Goal: Transaction & Acquisition: Purchase product/service

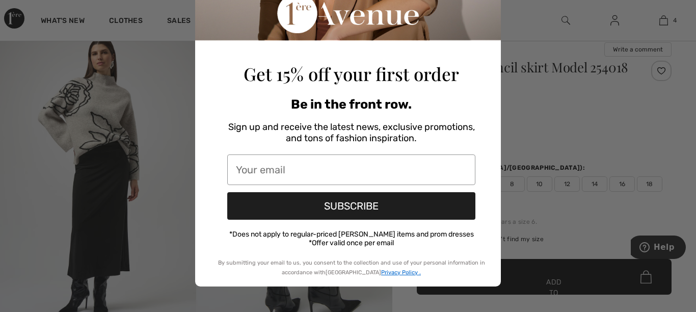
click at [552, 111] on div "Close dialog Get 15% off your first order Be in the front row. Sign up and rece…" at bounding box center [348, 156] width 696 height 312
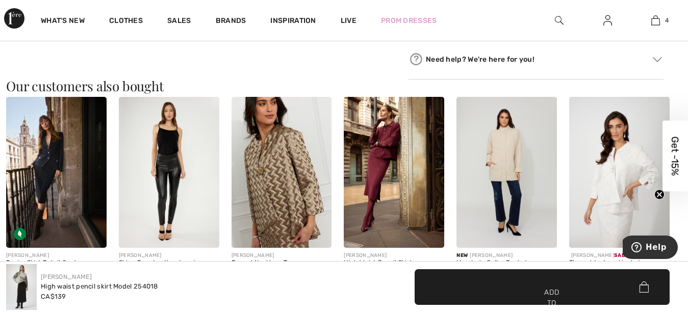
scroll to position [609, 0]
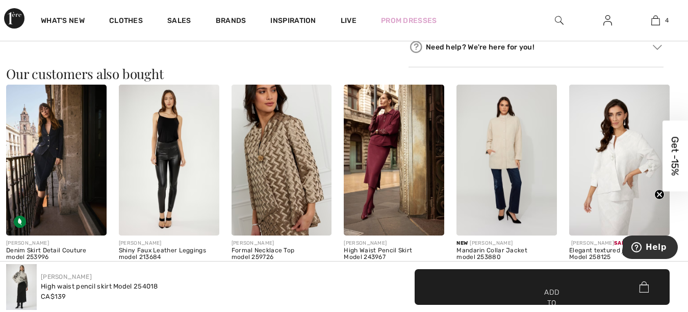
click at [52, 151] on img at bounding box center [56, 160] width 100 height 150
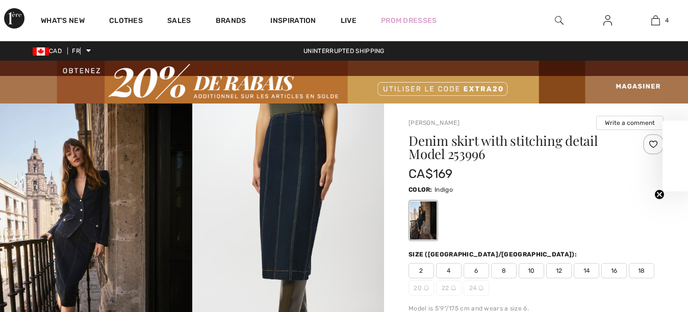
checkbox input "true"
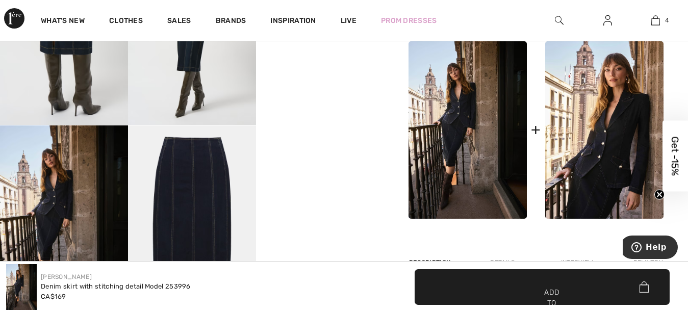
scroll to position [490, 0]
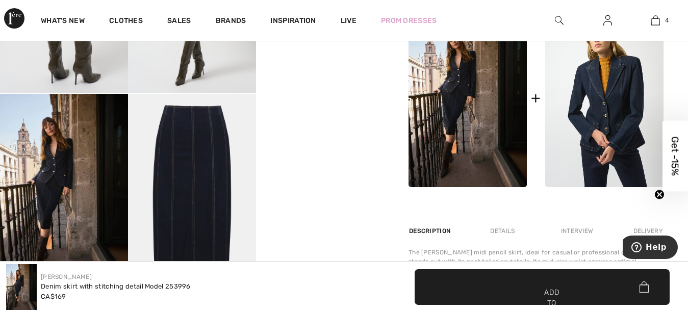
click at [612, 127] on img at bounding box center [604, 99] width 118 height 178
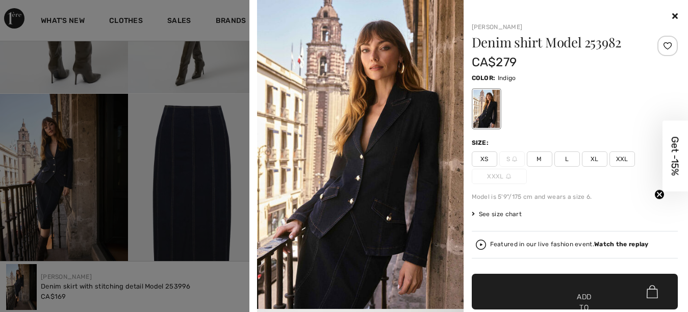
click at [372, 170] on img at bounding box center [360, 154] width 206 height 309
click at [479, 107] on div at bounding box center [485, 109] width 27 height 38
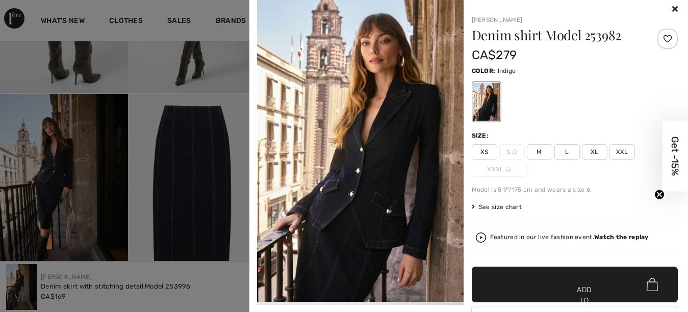
scroll to position [4, 0]
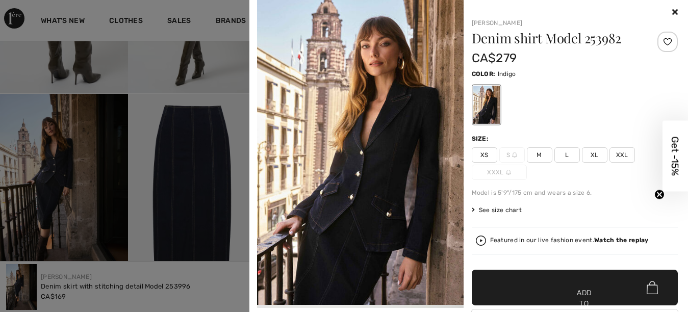
click at [565, 156] on font "L" at bounding box center [567, 154] width 4 height 7
click at [575, 293] on font "Add to cart" at bounding box center [583, 303] width 19 height 32
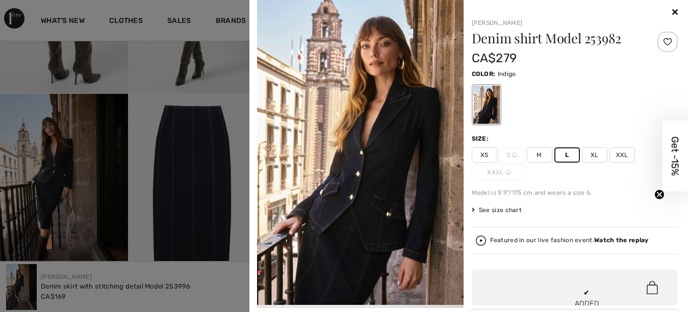
scroll to position [0, 0]
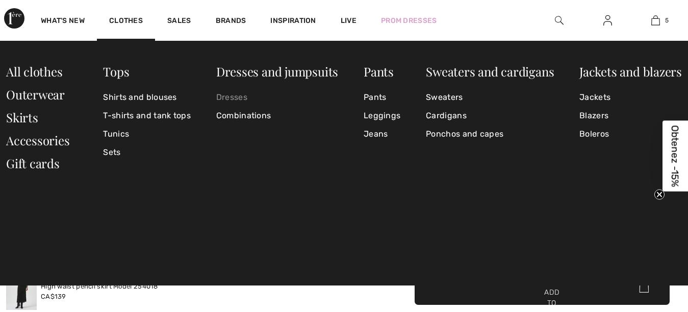
scroll to position [609, 0]
checkbox input "true"
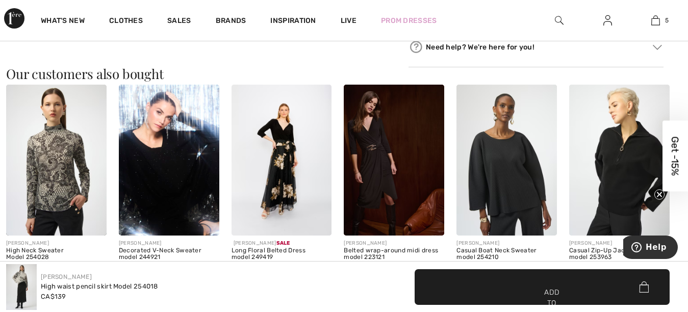
scroll to position [0, 0]
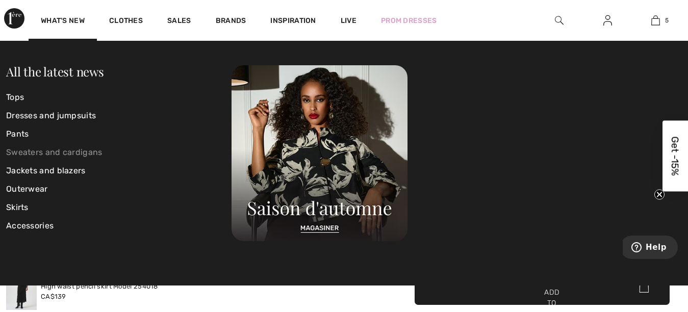
click at [54, 152] on font "Sweaters and cardigans" at bounding box center [54, 152] width 96 height 10
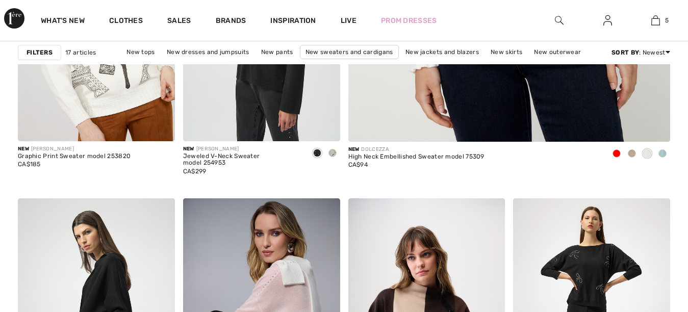
checkbox input "true"
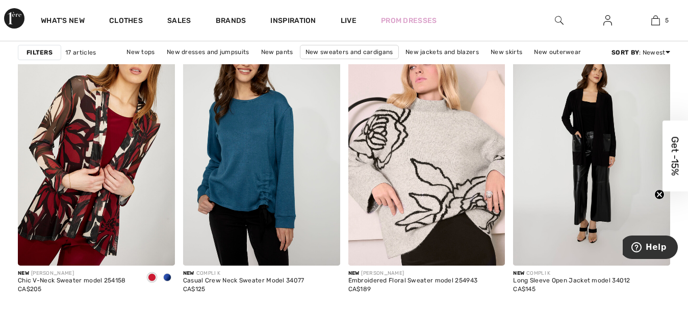
scroll to position [1036, 0]
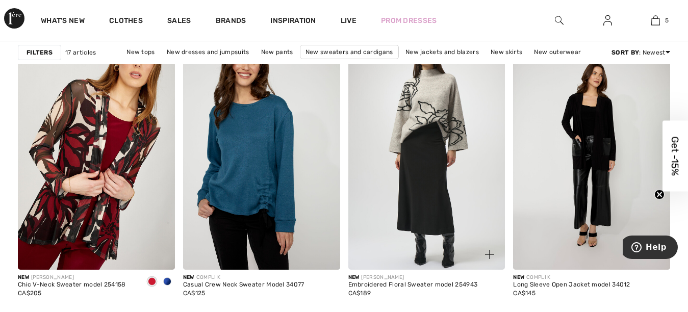
click at [423, 180] on img at bounding box center [426, 151] width 157 height 235
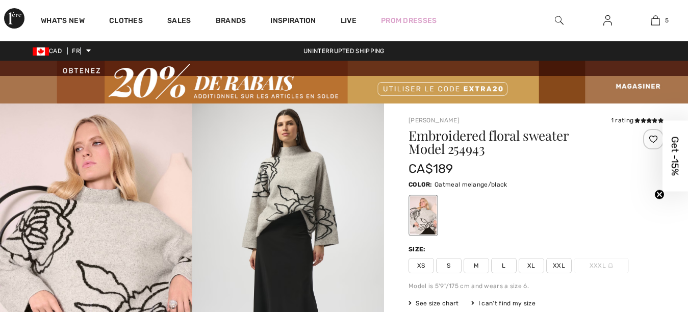
checkbox input "true"
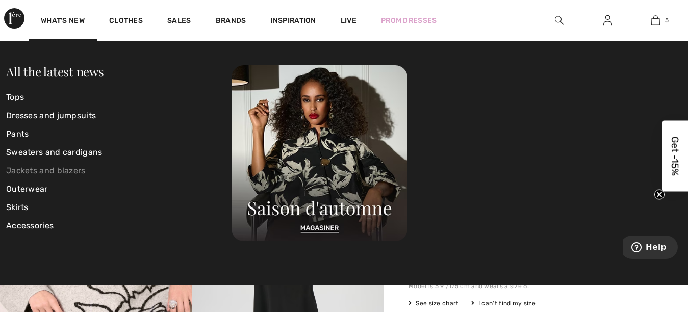
click at [23, 170] on font "Jackets and blazers" at bounding box center [46, 171] width 80 height 10
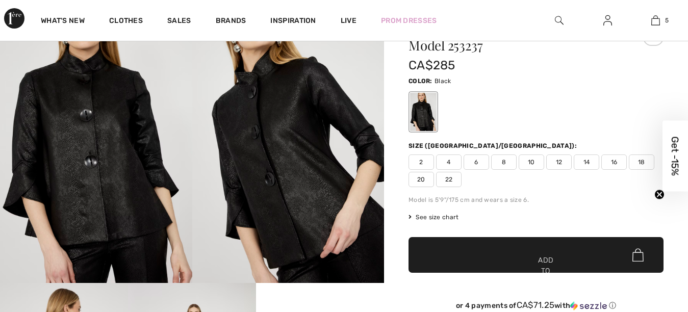
checkbox input "true"
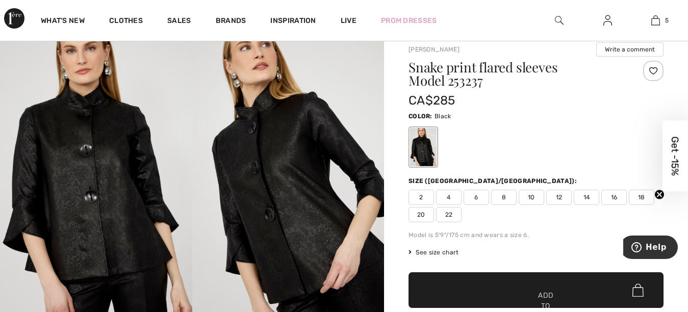
scroll to position [70, 0]
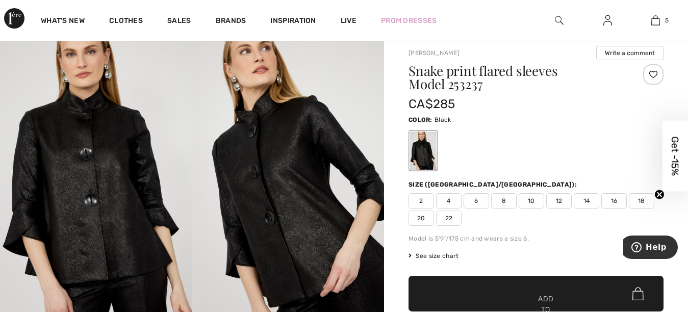
click at [280, 191] on img at bounding box center [288, 178] width 192 height 288
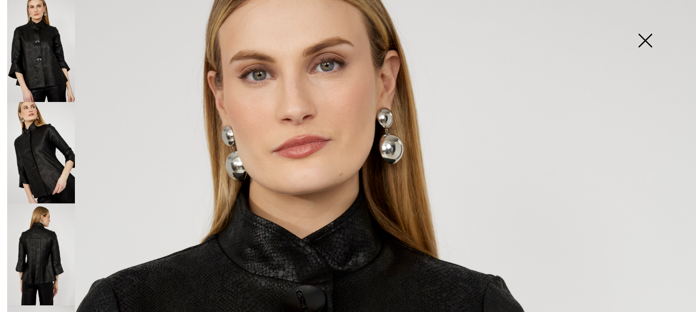
scroll to position [0, 0]
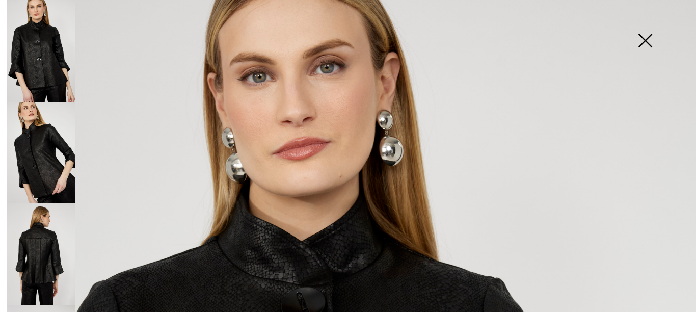
click at [642, 38] on img at bounding box center [645, 41] width 51 height 52
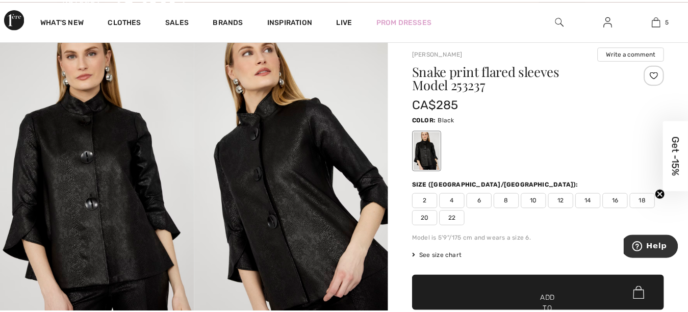
scroll to position [70, 0]
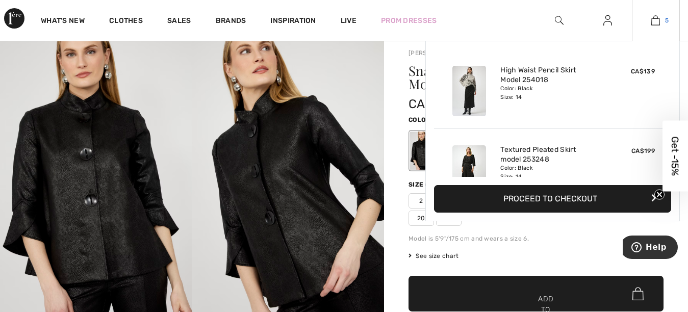
click at [655, 18] on img at bounding box center [655, 20] width 9 height 12
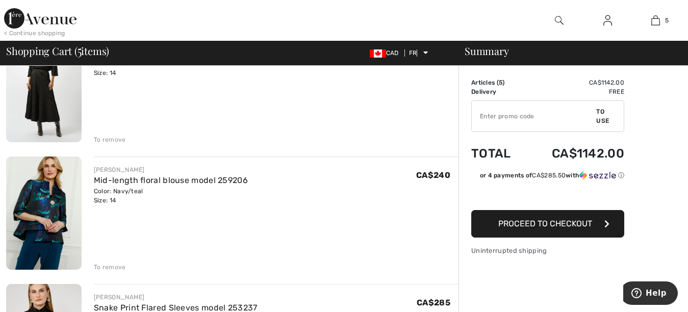
scroll to position [251, 0]
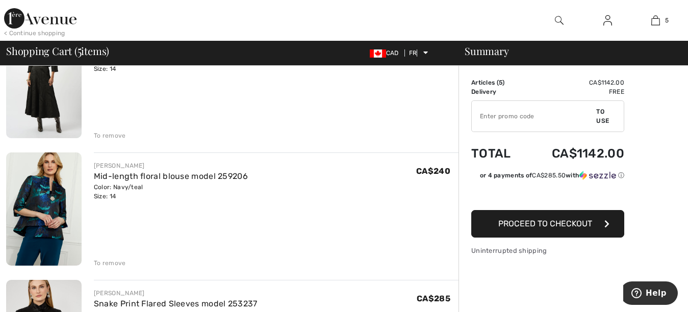
click at [36, 210] on img at bounding box center [43, 208] width 75 height 113
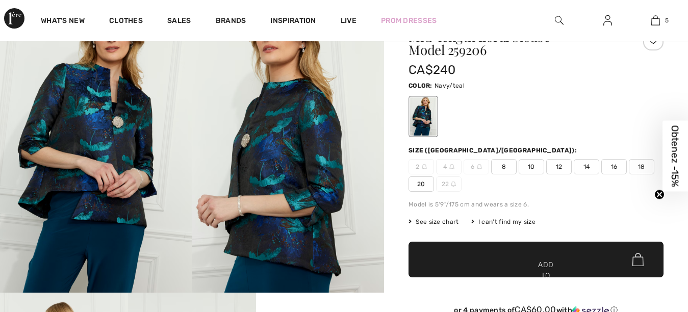
scroll to position [103, 0]
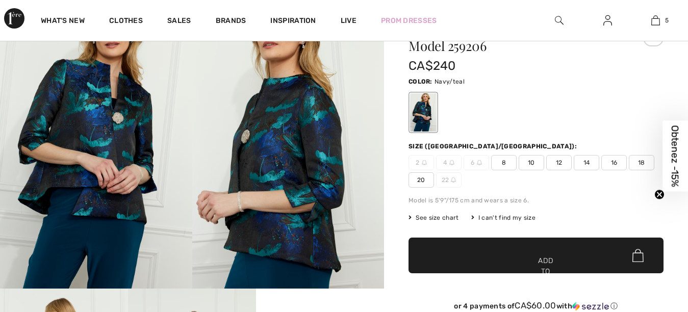
checkbox input "true"
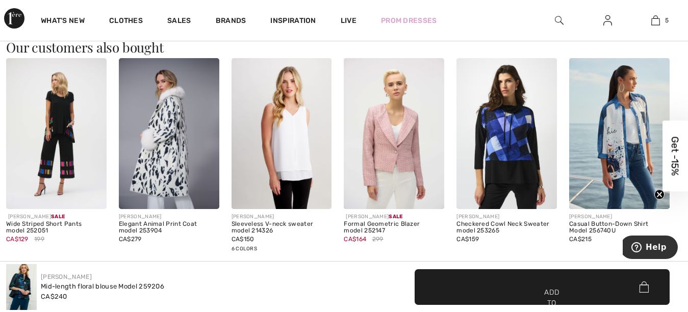
scroll to position [666, 0]
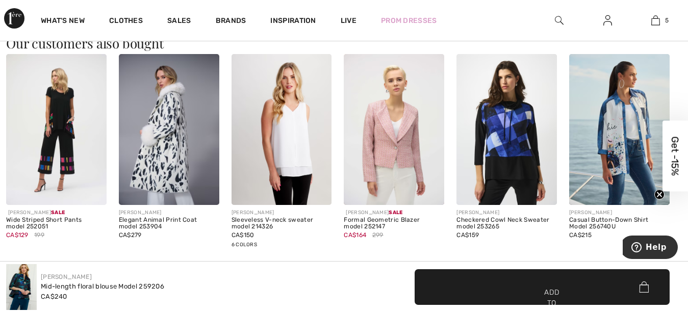
click at [176, 157] on img at bounding box center [169, 129] width 100 height 150
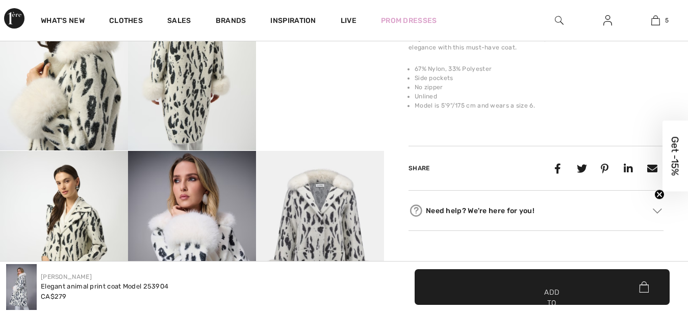
scroll to position [555, 0]
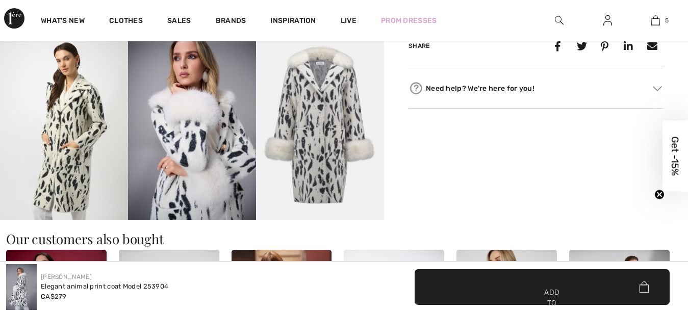
checkbox input "true"
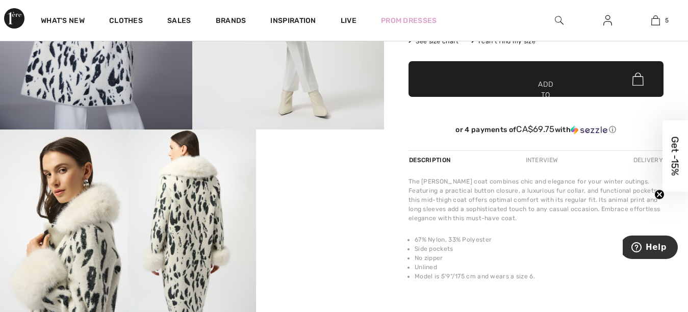
scroll to position [258, 0]
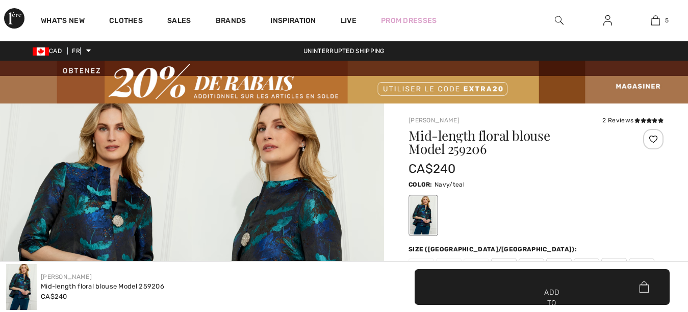
scroll to position [898, 0]
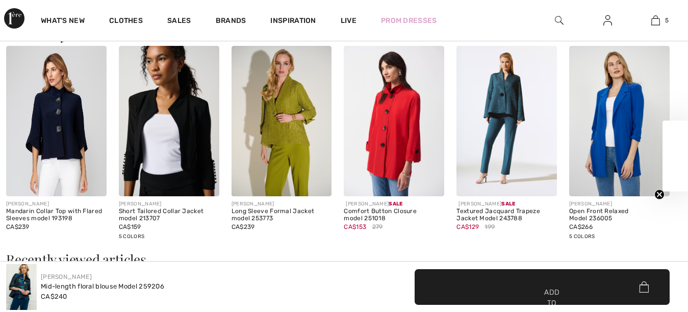
checkbox input "true"
click at [62, 133] on img at bounding box center [56, 121] width 100 height 150
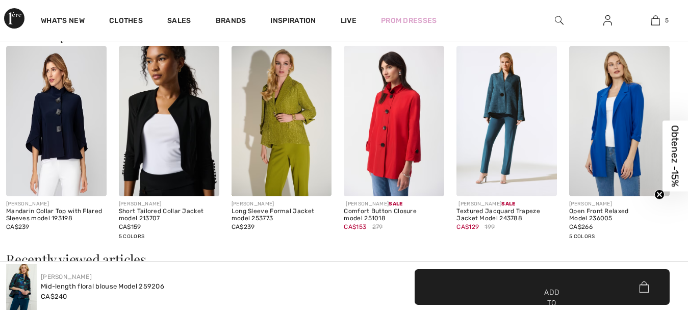
scroll to position [0, 0]
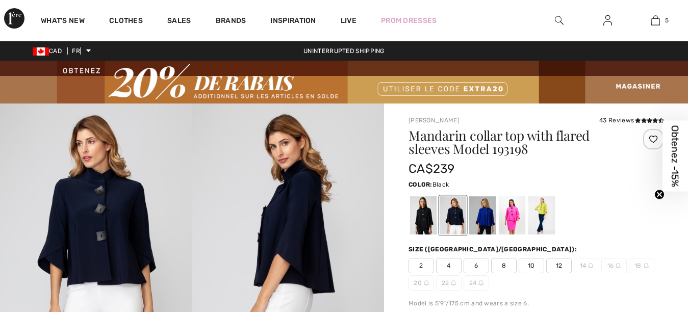
click at [422, 196] on div at bounding box center [423, 215] width 27 height 38
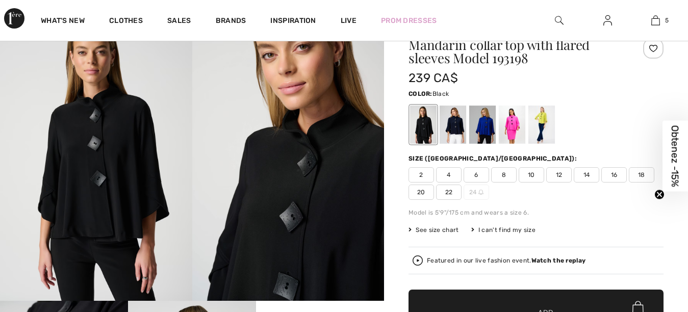
scroll to position [91, 0]
checkbox input "true"
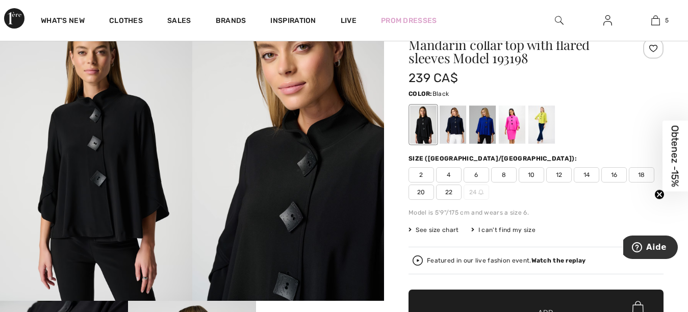
scroll to position [0, 0]
click at [459, 128] on div at bounding box center [452, 125] width 27 height 38
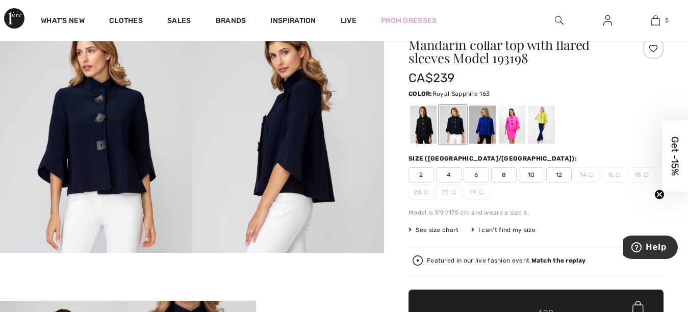
click at [483, 126] on div at bounding box center [482, 125] width 27 height 38
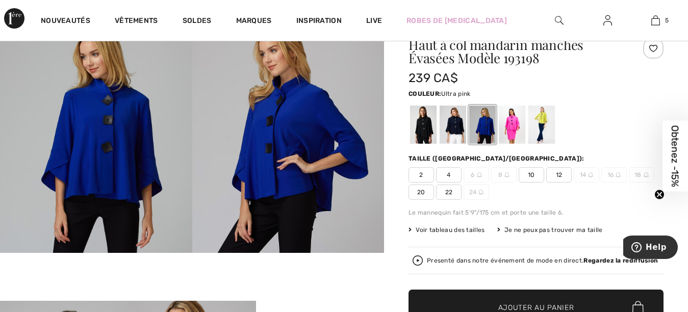
click at [513, 121] on div at bounding box center [511, 125] width 27 height 38
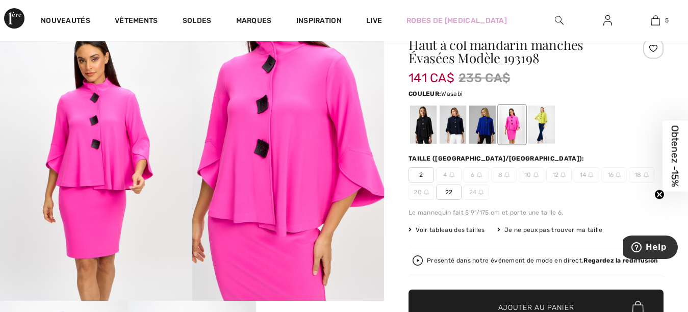
click at [544, 121] on div at bounding box center [541, 125] width 27 height 38
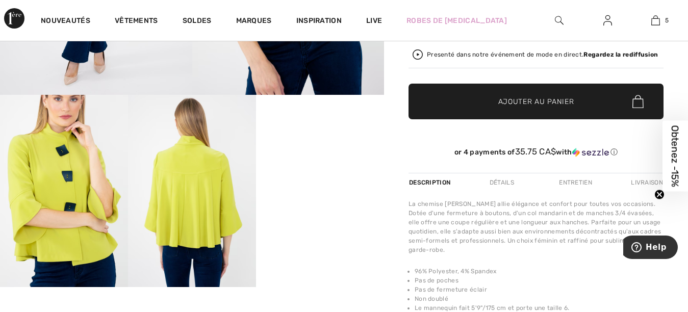
scroll to position [335, 0]
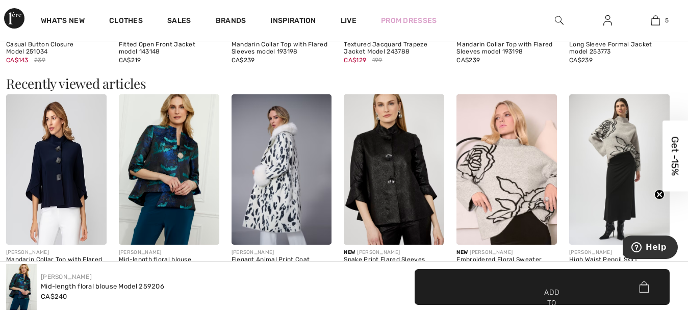
scroll to position [1051, 0]
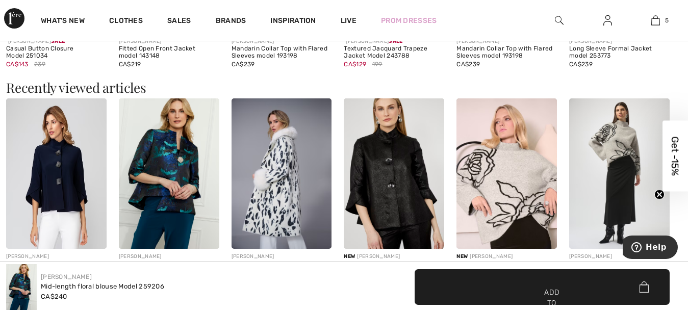
click at [398, 191] on img at bounding box center [394, 173] width 100 height 150
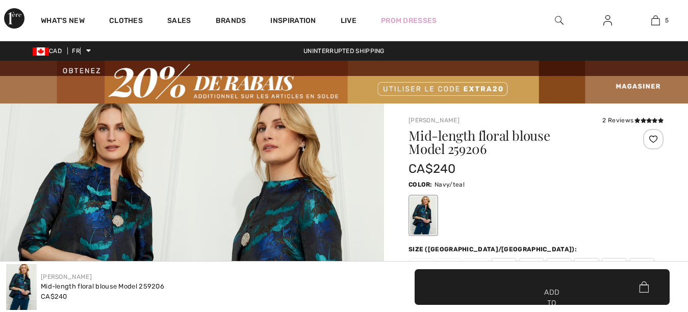
scroll to position [1056, 0]
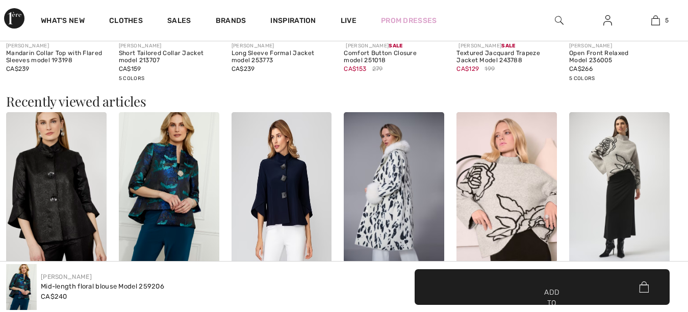
checkbox input "true"
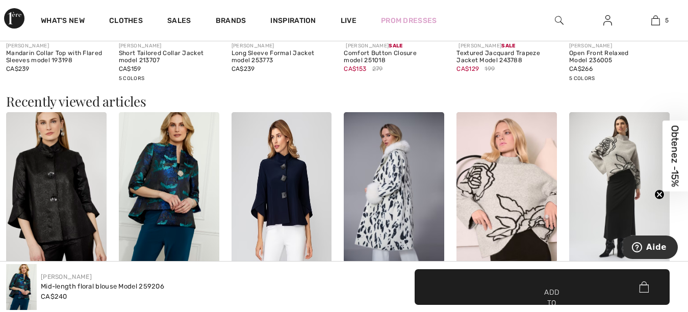
scroll to position [0, 0]
click at [162, 188] on img at bounding box center [169, 187] width 100 height 150
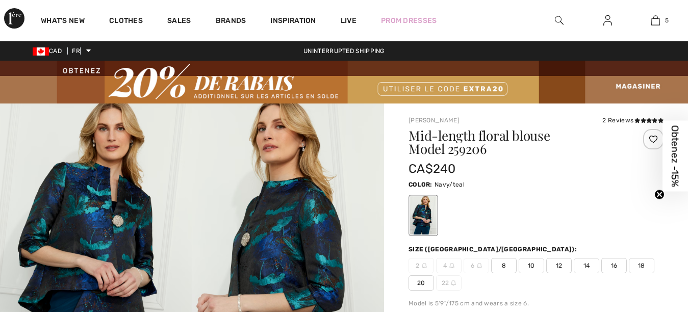
checkbox input "true"
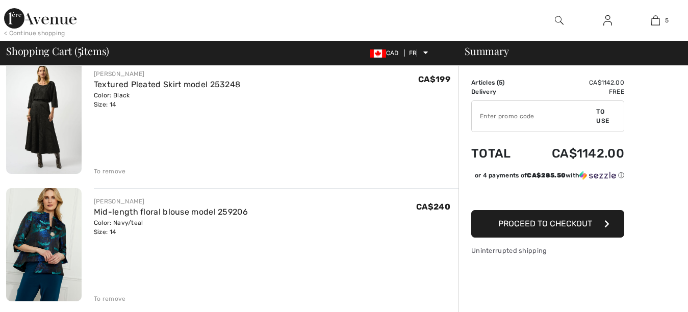
checkbox input "true"
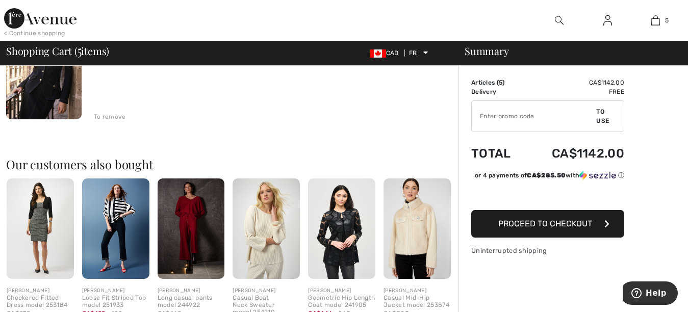
scroll to position [654, 0]
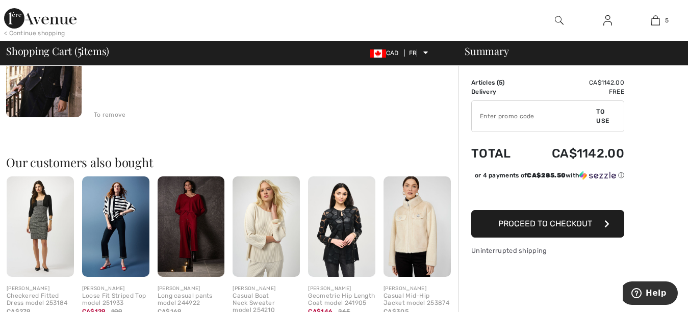
click at [339, 234] on img at bounding box center [341, 226] width 67 height 101
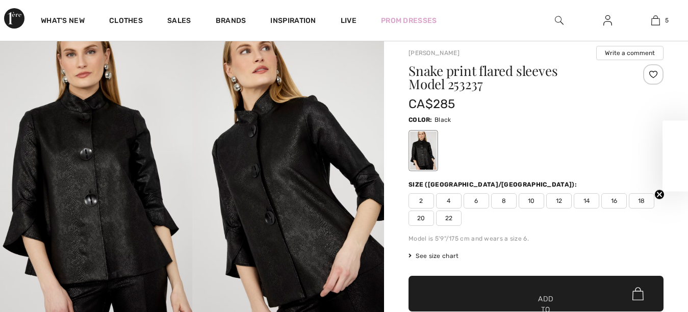
scroll to position [70, 0]
checkbox input "true"
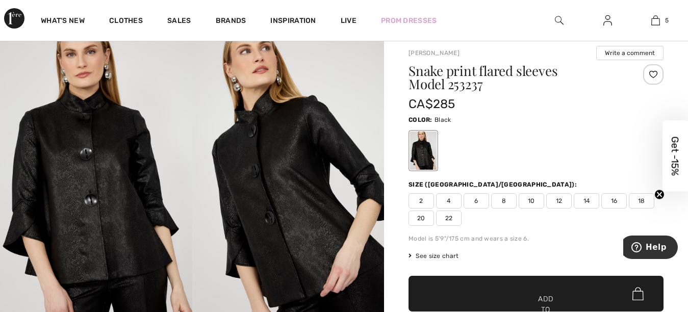
scroll to position [0, 0]
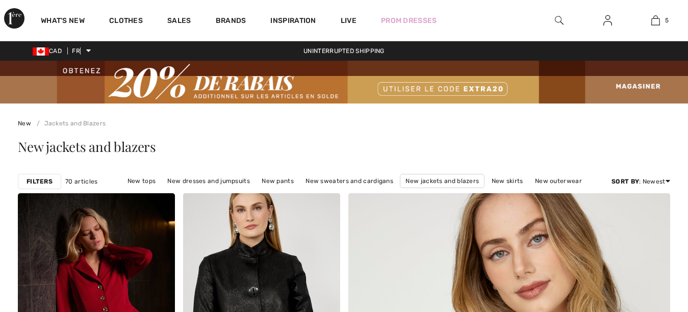
scroll to position [466, 0]
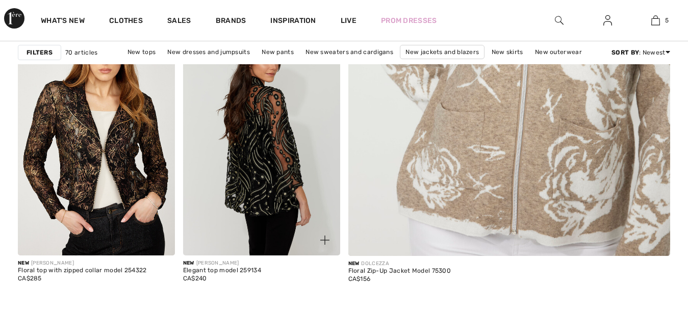
checkbox input "true"
click at [259, 147] on img at bounding box center [261, 137] width 157 height 235
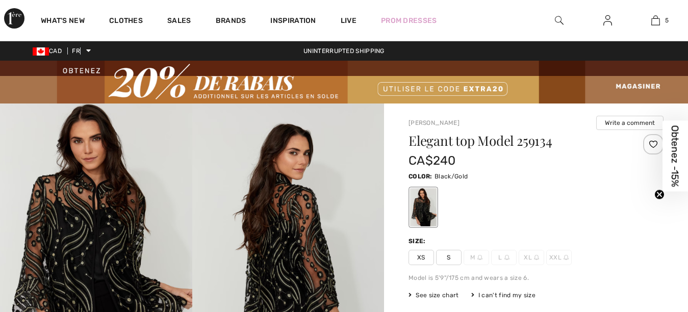
scroll to position [86, 0]
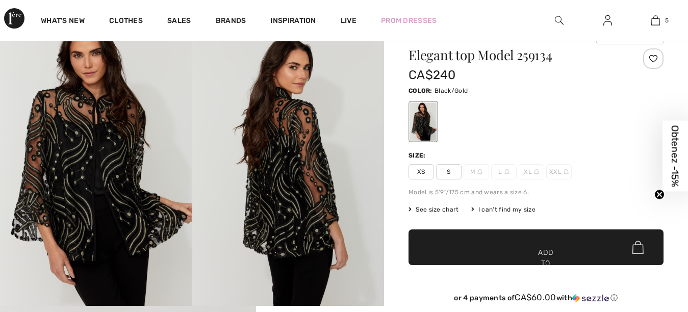
checkbox input "true"
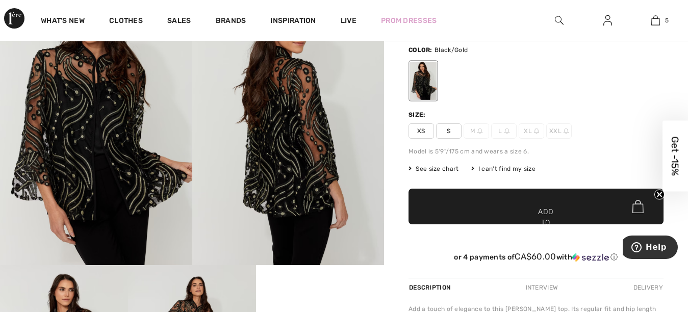
scroll to position [78, 0]
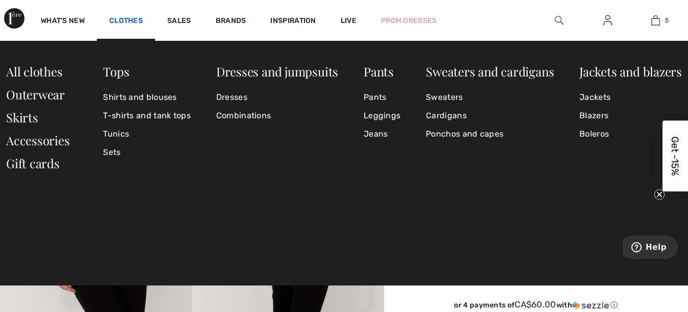
click at [119, 16] on font "Clothes" at bounding box center [126, 20] width 34 height 9
click at [29, 120] on font "Skirts" at bounding box center [22, 117] width 32 height 16
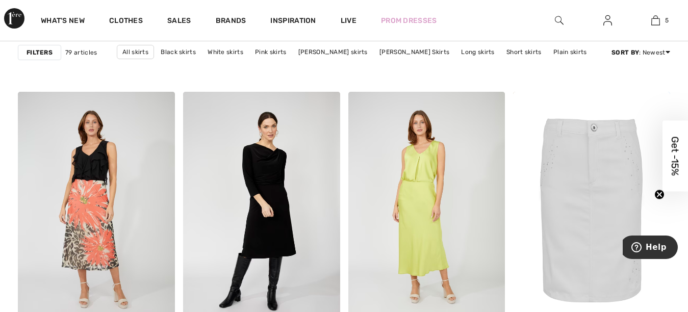
scroll to position [3038, 0]
